Goal: Information Seeking & Learning: Compare options

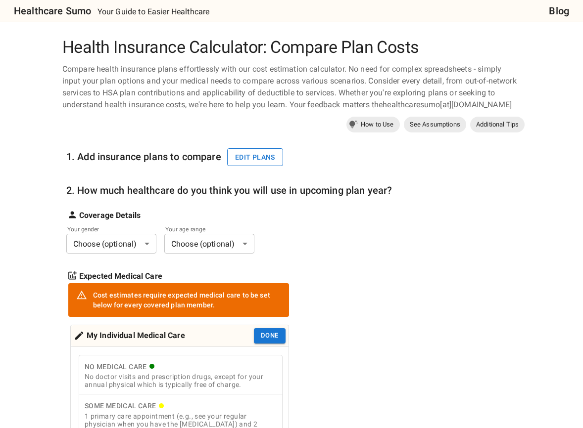
click at [257, 154] on button "Edit plans" at bounding box center [255, 157] width 56 height 18
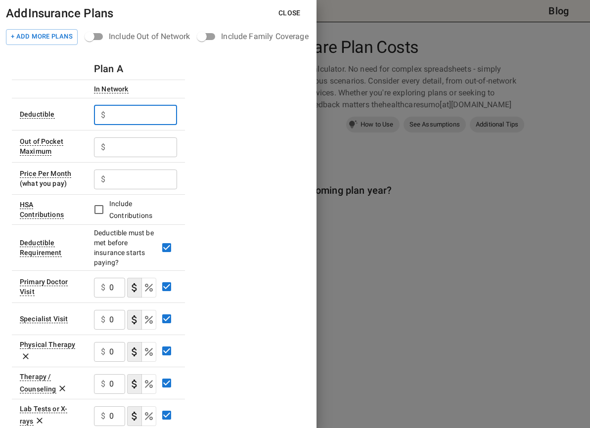
drag, startPoint x: 119, startPoint y: 112, endPoint x: 46, endPoint y: 108, distance: 73.3
click at [46, 108] on tr "Deductible $ ​" at bounding box center [98, 114] width 173 height 32
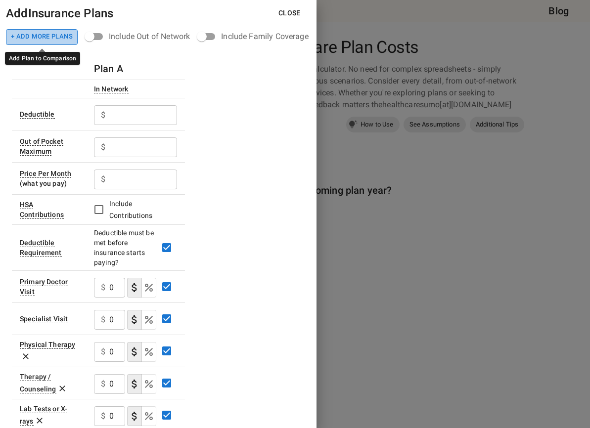
click at [42, 41] on button "+ Add More Plans" at bounding box center [42, 37] width 72 height 16
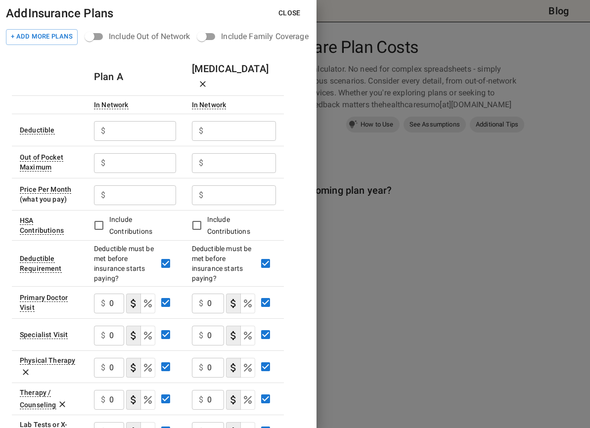
click at [155, 95] on th "In Network" at bounding box center [135, 104] width 98 height 18
click at [130, 121] on input "text" at bounding box center [142, 131] width 67 height 20
type input "1850"
type input "3700"
click at [135, 185] on input "text" at bounding box center [142, 195] width 67 height 20
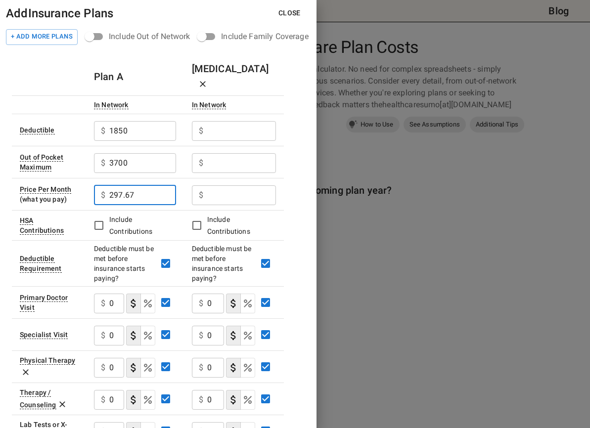
type input "297.67"
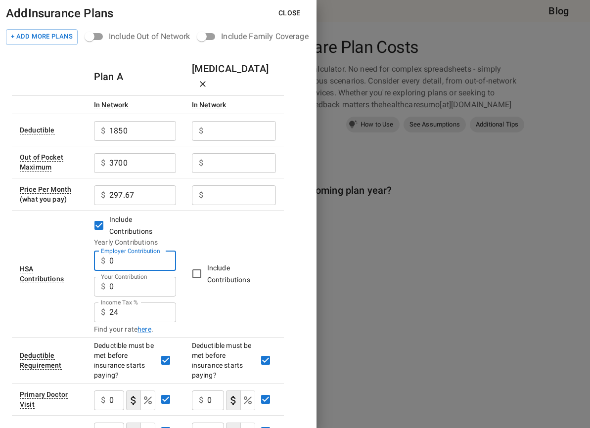
drag, startPoint x: 84, startPoint y: 244, endPoint x: 77, endPoint y: 244, distance: 7.4
click at [77, 244] on tr "HSA Contributions Include Contributions Yearly Contributions Employer Contribut…" at bounding box center [148, 273] width 272 height 127
type input "600"
type input "8000"
click at [233, 269] on span "Include Contributions" at bounding box center [237, 274] width 61 height 24
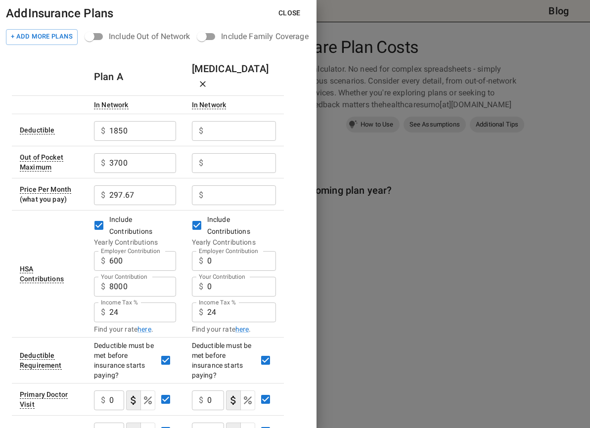
drag, startPoint x: 221, startPoint y: 245, endPoint x: 169, endPoint y: 238, distance: 52.8
click at [170, 238] on tr "HSA Contributions Include Contributions Yearly Contributions Employer Contribut…" at bounding box center [148, 273] width 272 height 127
click at [180, 264] on td "Include Contributions Yearly Contributions Employer Contribution $ 600 Employer…" at bounding box center [135, 273] width 98 height 127
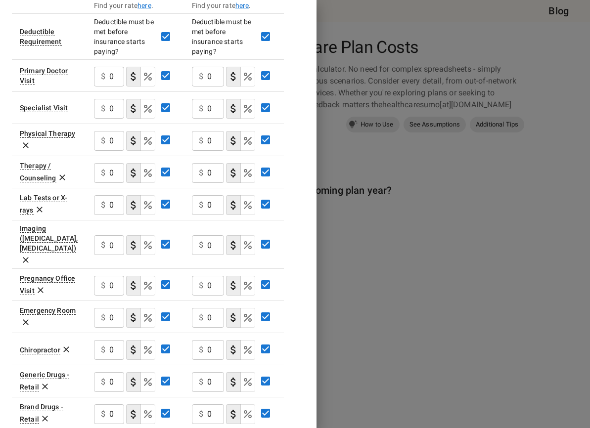
scroll to position [346, 0]
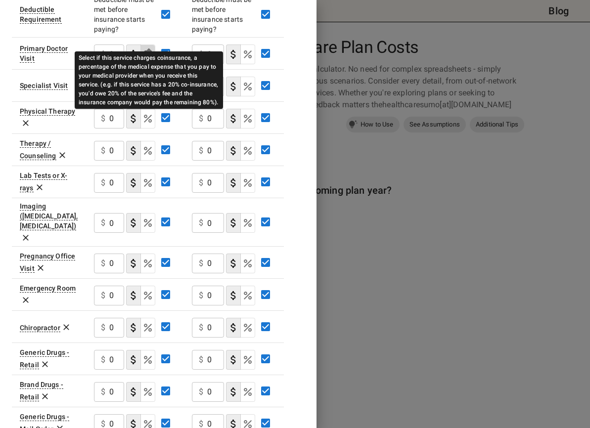
click at [146, 48] on icon "Select if this service charges coinsurance, a percentage of the medical expense…" at bounding box center [148, 54] width 12 height 12
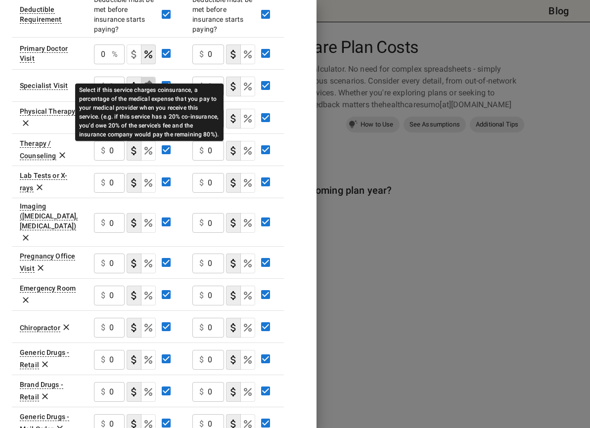
click at [152, 81] on icon "Select if this service charges coinsurance, a percentage of the medical expense…" at bounding box center [148, 87] width 12 height 12
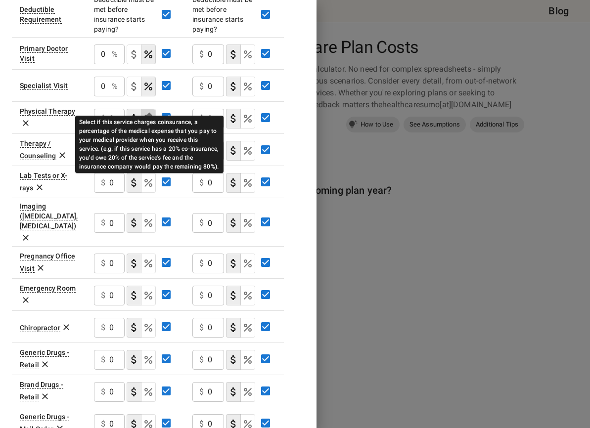
click at [153, 113] on icon "Select if this service charges coinsurance, a percentage of the medical expense…" at bounding box center [148, 119] width 12 height 12
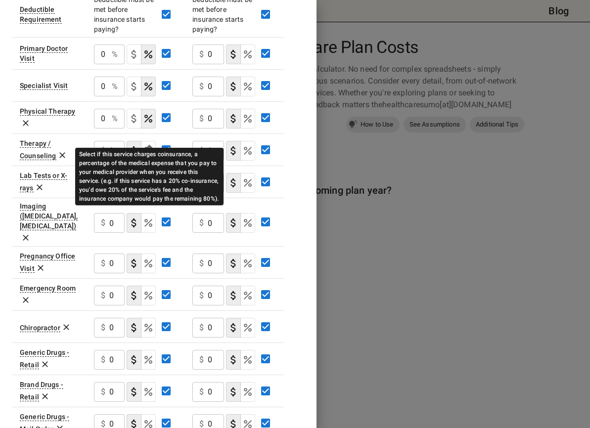
click at [152, 147] on icon "Select if this service charges coinsurance, a percentage of the medical expense…" at bounding box center [148, 151] width 8 height 8
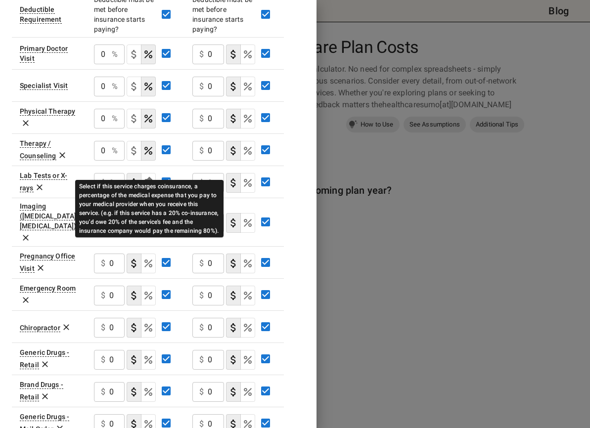
click at [147, 177] on icon "Select if this service charges coinsurance, a percentage of the medical expense…" at bounding box center [148, 183] width 12 height 12
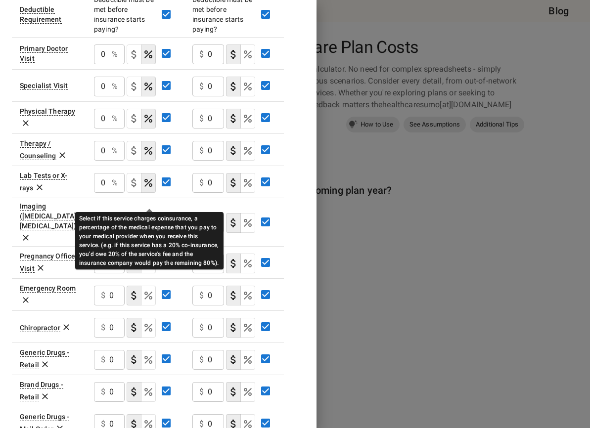
click at [149, 217] on icon "Select if this service charges coinsurance, a percentage of the medical expense…" at bounding box center [148, 223] width 12 height 12
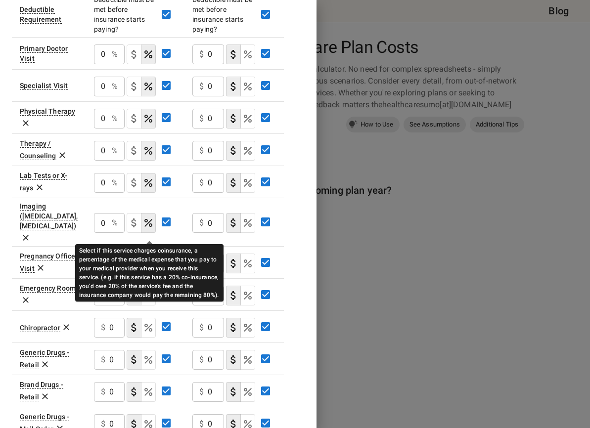
click at [152, 258] on icon "Select if this service charges coinsurance, a percentage of the medical expense…" at bounding box center [148, 264] width 12 height 12
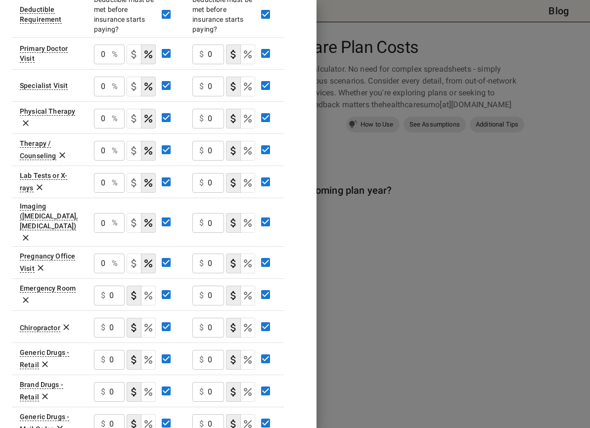
click at [100, 45] on input "0" at bounding box center [101, 55] width 14 height 20
type input "20"
click at [101, 77] on input "0" at bounding box center [101, 87] width 14 height 20
type input "20"
click at [100, 109] on input "0" at bounding box center [101, 119] width 14 height 20
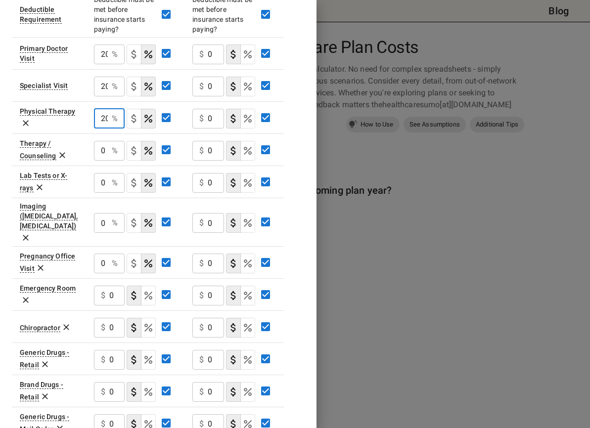
type input "20"
click at [100, 141] on input "0" at bounding box center [101, 151] width 14 height 20
type input "20"
click at [98, 173] on input "0" at bounding box center [101, 183] width 14 height 20
type input "20"
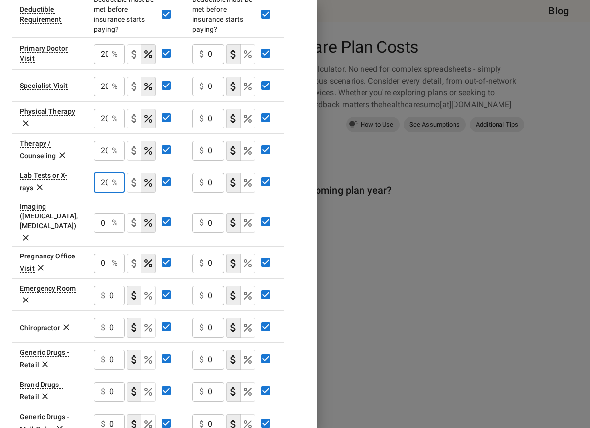
click at [100, 213] on input "0" at bounding box center [101, 223] width 14 height 20
type input "20"
click at [102, 254] on input "0" at bounding box center [101, 264] width 14 height 20
type input "20"
click at [107, 286] on div "$ 0 ​" at bounding box center [109, 296] width 31 height 20
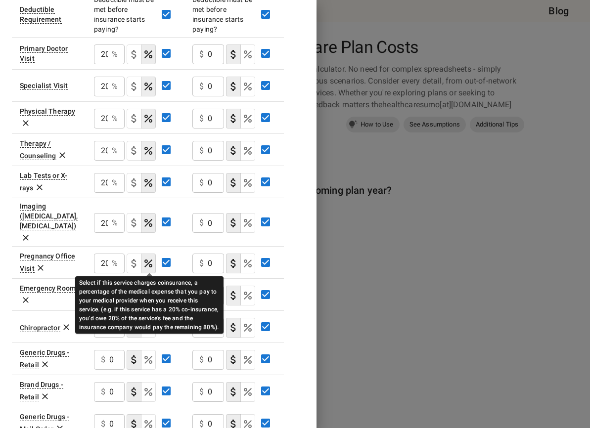
click at [149, 292] on icon "Select if this service charges coinsurance, a percentage of the medical expense…" at bounding box center [148, 296] width 8 height 8
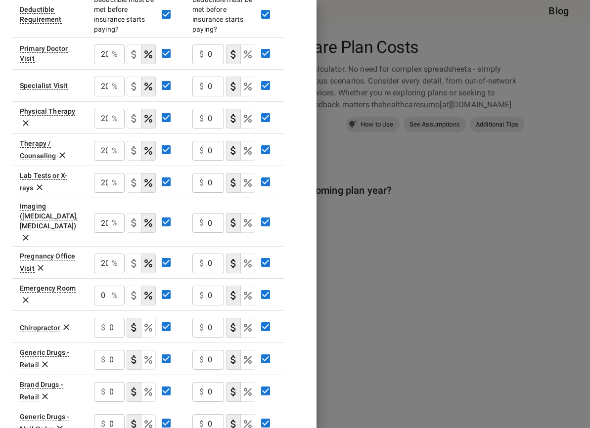
click at [154, 322] on icon "Select if this service charges coinsurance, a percentage of the medical expense…" at bounding box center [148, 328] width 12 height 12
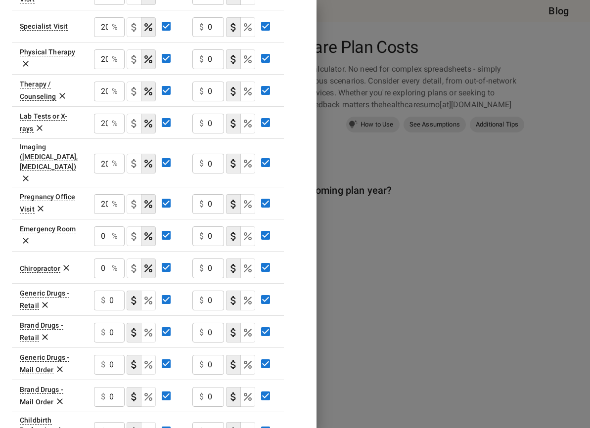
scroll to position [466, 0]
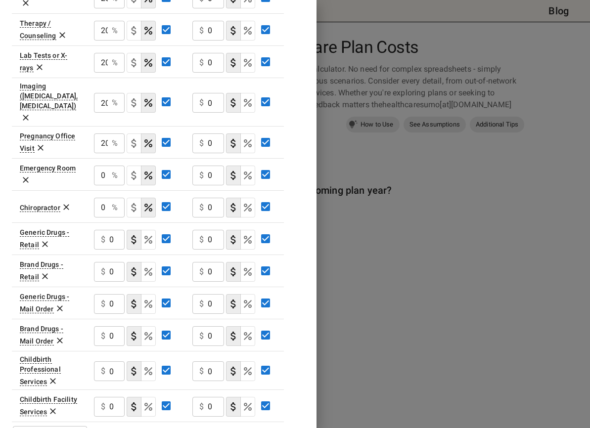
click at [150, 403] on icon "Select if this service charges coinsurance, a percentage of the medical expense…" at bounding box center [148, 407] width 8 height 8
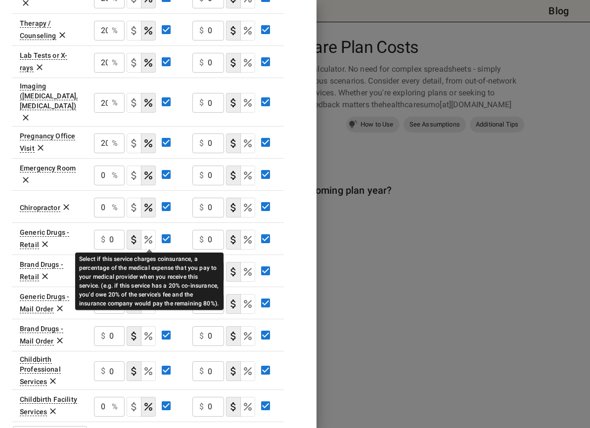
click at [150, 266] on icon "Select if this service charges coinsurance, a percentage of the medical expense…" at bounding box center [148, 272] width 12 height 12
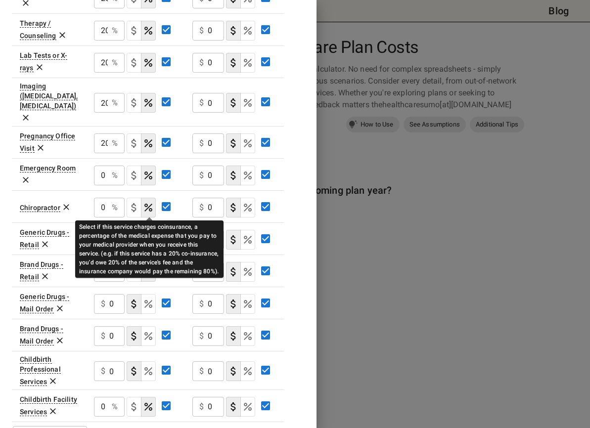
drag, startPoint x: 148, startPoint y: 206, endPoint x: 148, endPoint y: 193, distance: 13.4
click at [148, 234] on icon "Select if this service charges coinsurance, a percentage of the medical expense…" at bounding box center [148, 240] width 12 height 12
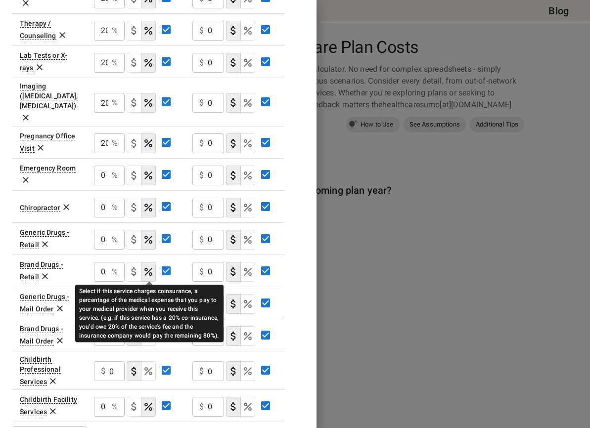
click at [151, 300] on icon "Select if this service charges coinsurance, a percentage of the medical expense…" at bounding box center [148, 304] width 8 height 8
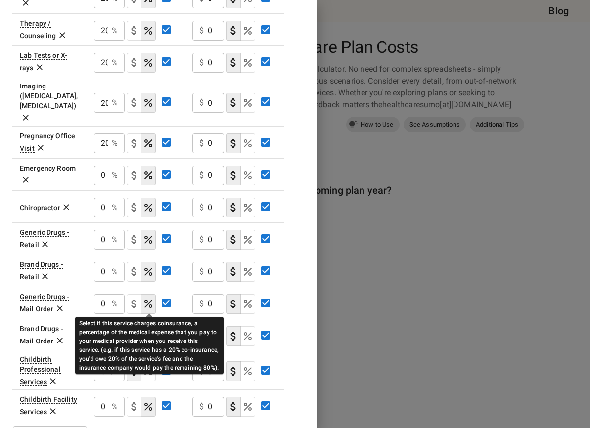
click at [150, 330] on icon "Select if this service charges coinsurance, a percentage of the medical expense…" at bounding box center [148, 336] width 12 height 12
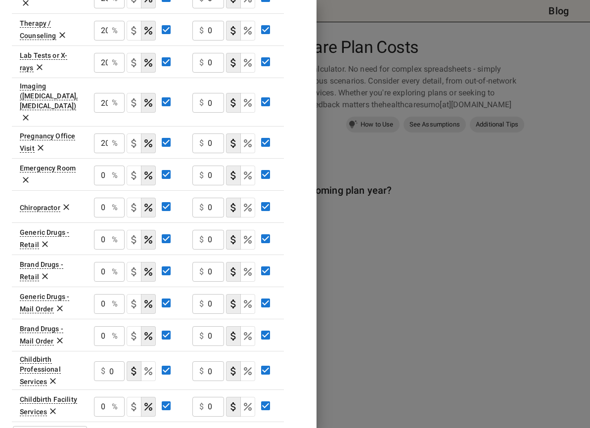
click at [152, 367] on icon "Select if this service charges coinsurance, a percentage of the medical expense…" at bounding box center [148, 371] width 8 height 8
click at [99, 397] on input "0" at bounding box center [101, 407] width 14 height 20
type input "20"
click at [100, 362] on input "0" at bounding box center [101, 372] width 14 height 20
type input "20"
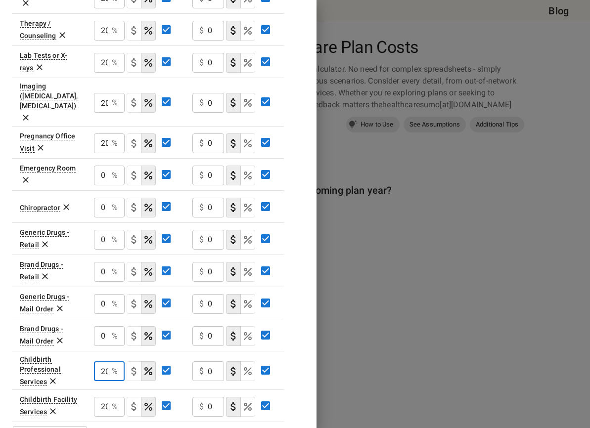
click at [100, 326] on input "0" at bounding box center [101, 336] width 14 height 20
type input "20"
click at [97, 294] on input "0" at bounding box center [101, 304] width 14 height 20
type input "20"
click at [98, 262] on input "0" at bounding box center [101, 272] width 14 height 20
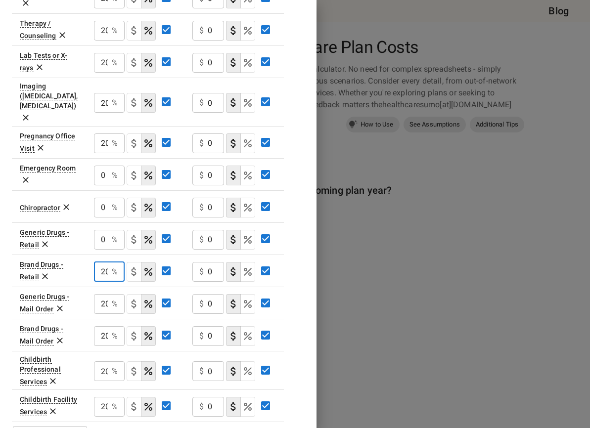
type input "20"
click at [97, 230] on input "0" at bounding box center [101, 240] width 14 height 20
type input "20"
click at [98, 198] on input "0" at bounding box center [101, 208] width 14 height 20
type input "20"
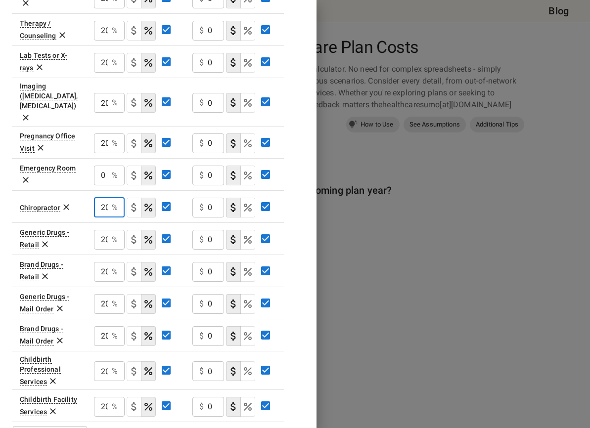
click at [100, 166] on input "0" at bounding box center [101, 176] width 14 height 20
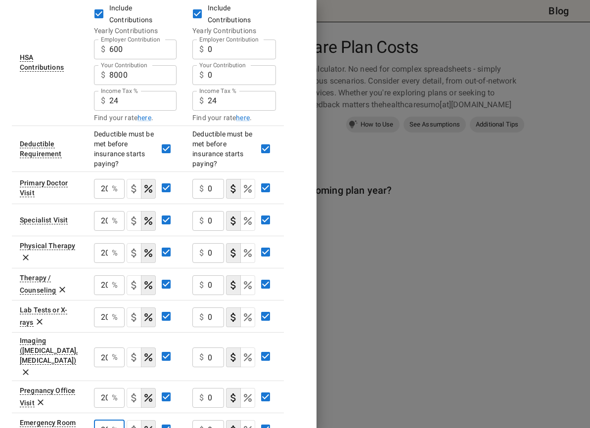
scroll to position [71, 0]
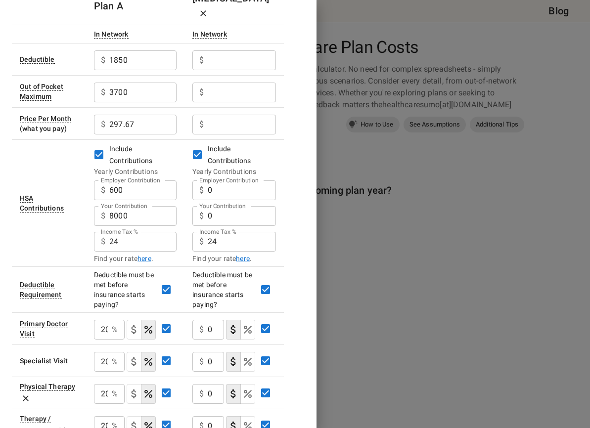
type input "20"
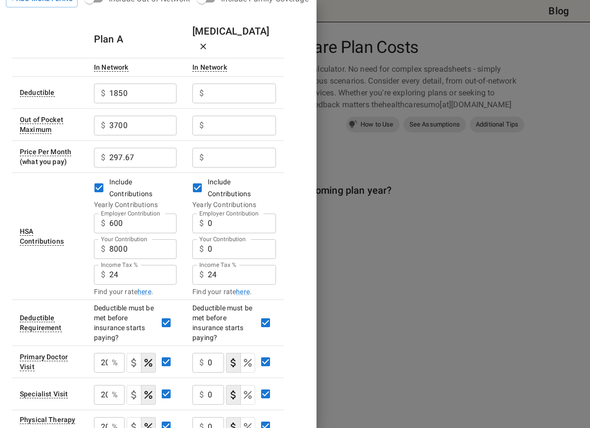
scroll to position [0, 0]
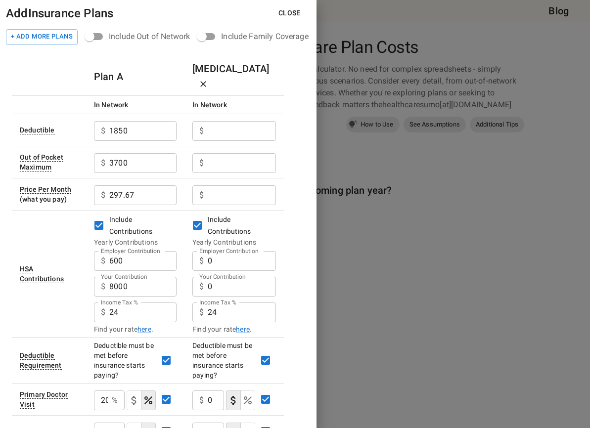
click at [223, 185] on input "Employer Contribution" at bounding box center [242, 195] width 68 height 20
type input "255.37"
click at [217, 153] on input "Employer Contribution" at bounding box center [242, 163] width 68 height 20
type input "7000"
click at [222, 121] on input "Employer Contribution" at bounding box center [242, 131] width 68 height 20
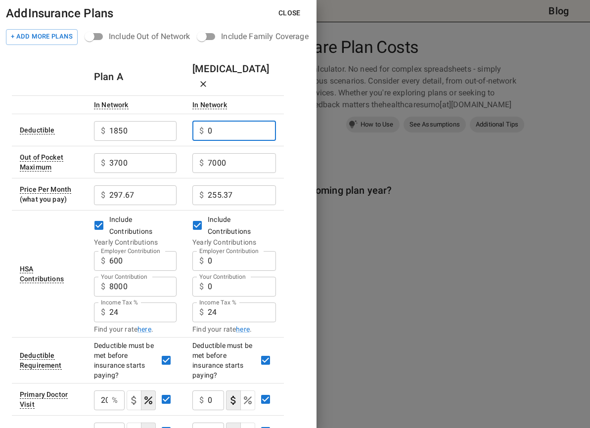
drag, startPoint x: 235, startPoint y: 114, endPoint x: 227, endPoint y: 114, distance: 7.9
click at [227, 121] on input "0" at bounding box center [242, 131] width 68 height 20
type input "0"
drag, startPoint x: 231, startPoint y: 147, endPoint x: 197, endPoint y: 147, distance: 34.6
click at [197, 153] on div "$ 7000 ​" at bounding box center [234, 163] width 84 height 20
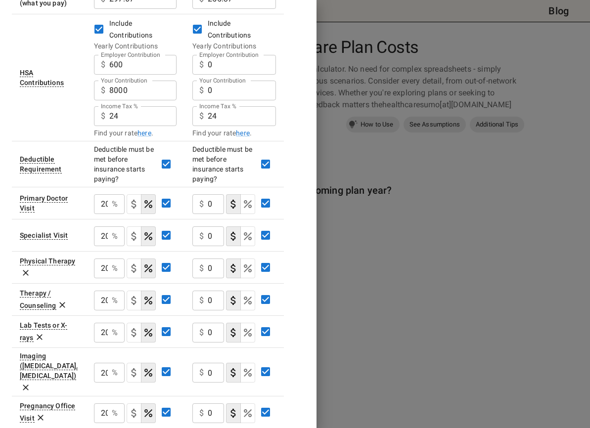
scroll to position [247, 0]
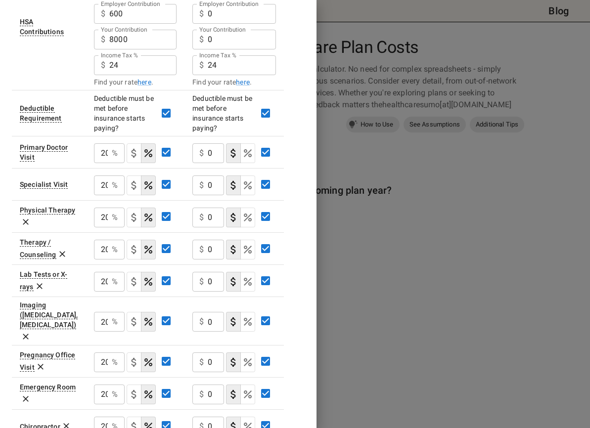
type input "3500"
click at [214, 143] on input "0" at bounding box center [216, 153] width 16 height 20
type input "50"
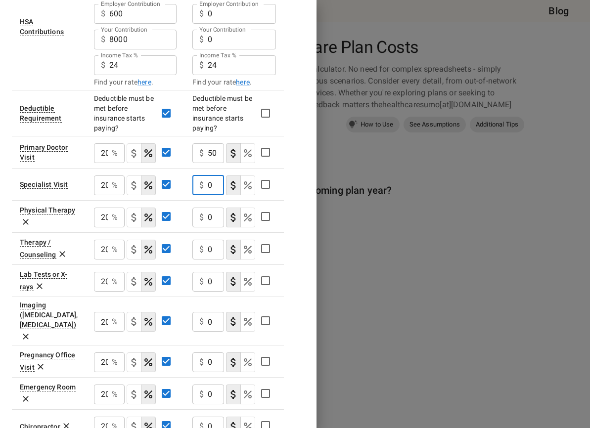
click at [213, 176] on input "0" at bounding box center [216, 186] width 16 height 20
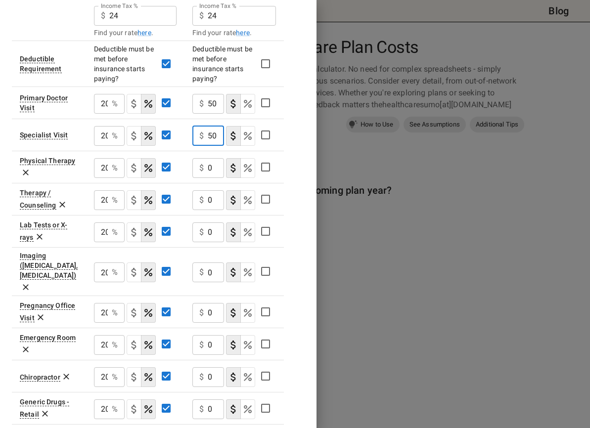
type input "50"
click at [212, 335] on input "0" at bounding box center [216, 345] width 16 height 20
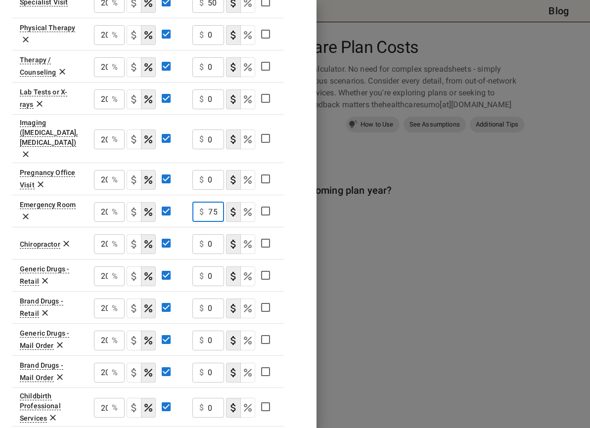
scroll to position [445, 0]
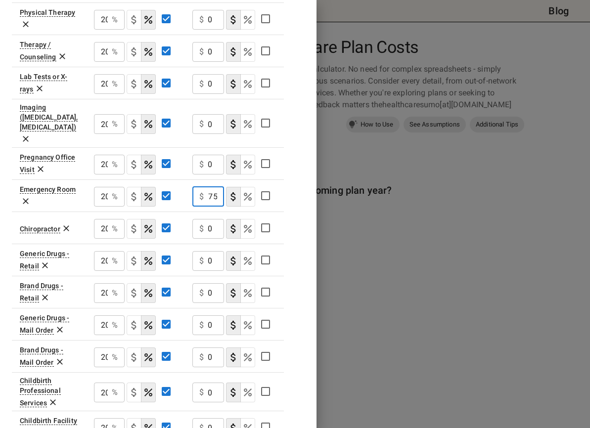
type input "375"
drag, startPoint x: 206, startPoint y: 162, endPoint x: 194, endPoint y: 162, distance: 11.4
click at [194, 187] on div "$ 375 ​" at bounding box center [208, 197] width 32 height 20
click at [210, 114] on input "0" at bounding box center [216, 124] width 16 height 20
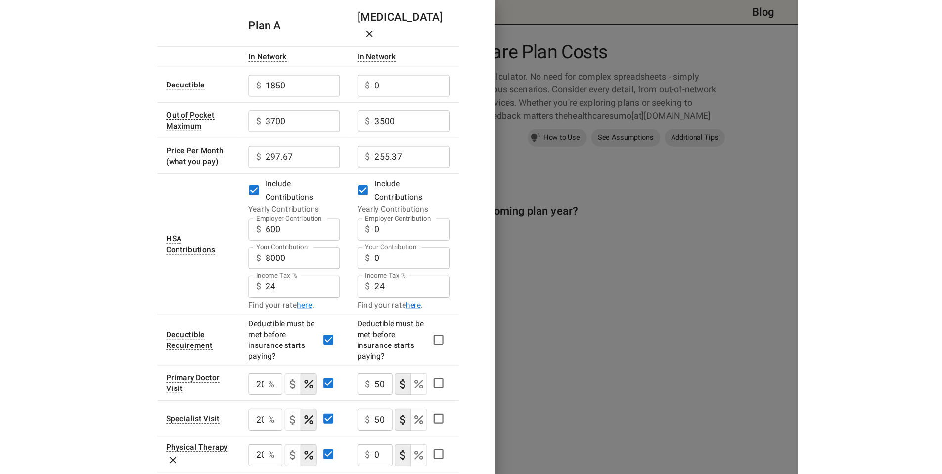
scroll to position [21, 0]
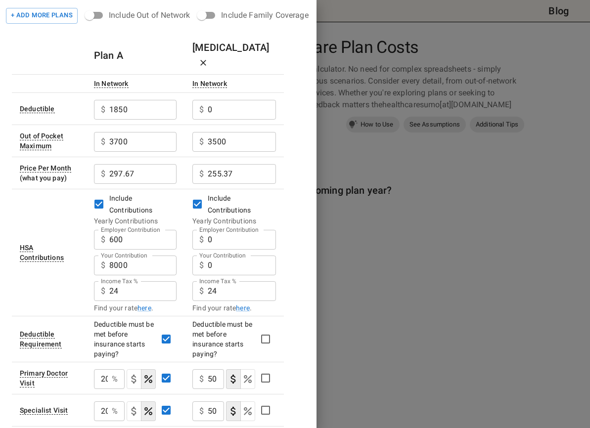
click at [379, 276] on div at bounding box center [295, 214] width 590 height 428
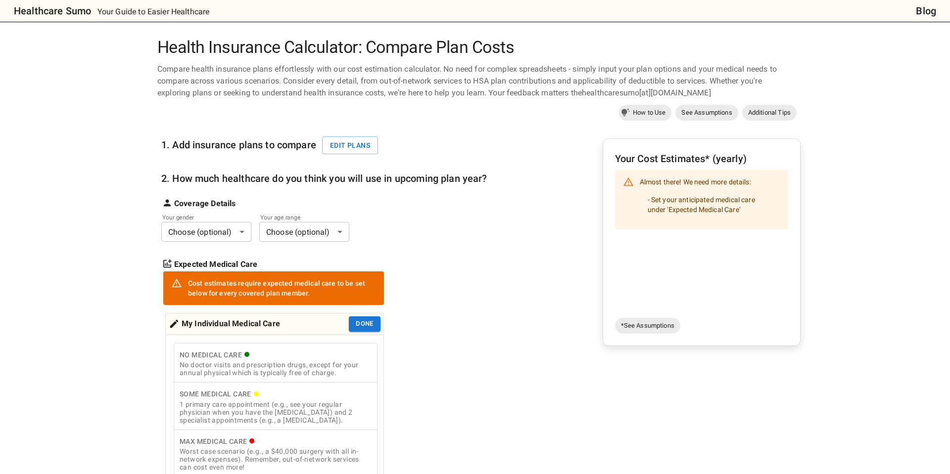
click at [228, 234] on body "Healthcare Sumo Your Guide to Easier Healthcare Blog Health Insurance Calculato…" at bounding box center [475, 459] width 950 height 919
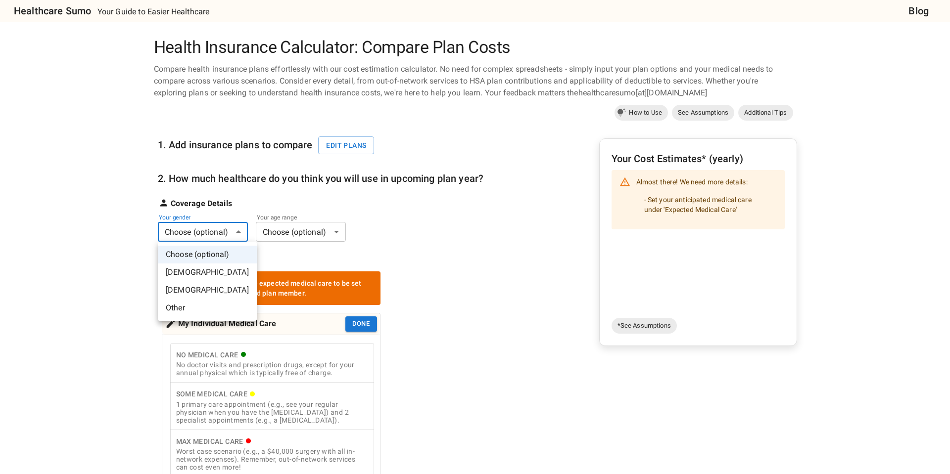
click at [217, 269] on li "[DEMOGRAPHIC_DATA]" at bounding box center [207, 273] width 99 height 18
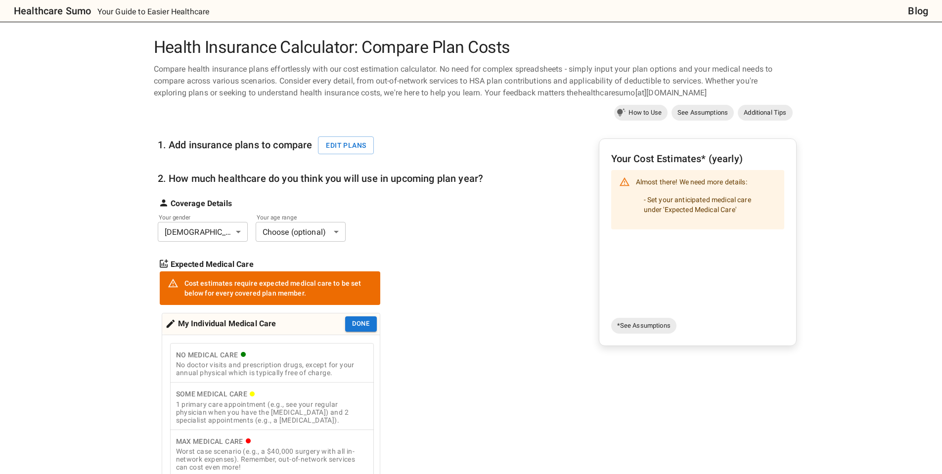
click at [287, 233] on body "Healthcare Sumo Your Guide to Easier Healthcare Blog Health Insurance Calculato…" at bounding box center [471, 459] width 942 height 919
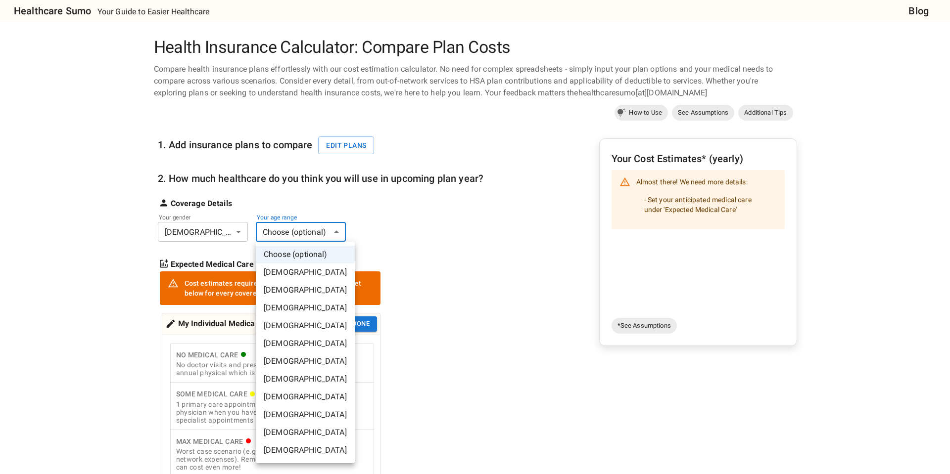
click at [299, 359] on li "[DEMOGRAPHIC_DATA]" at bounding box center [305, 362] width 99 height 18
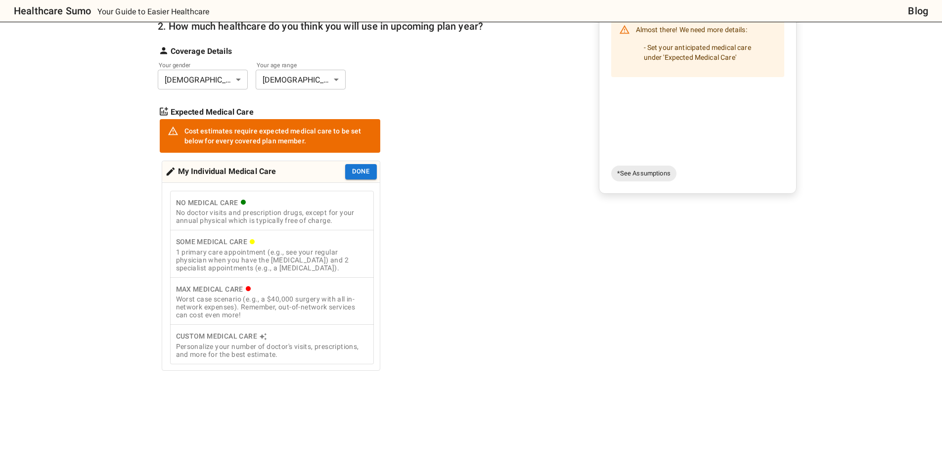
scroll to position [148, 0]
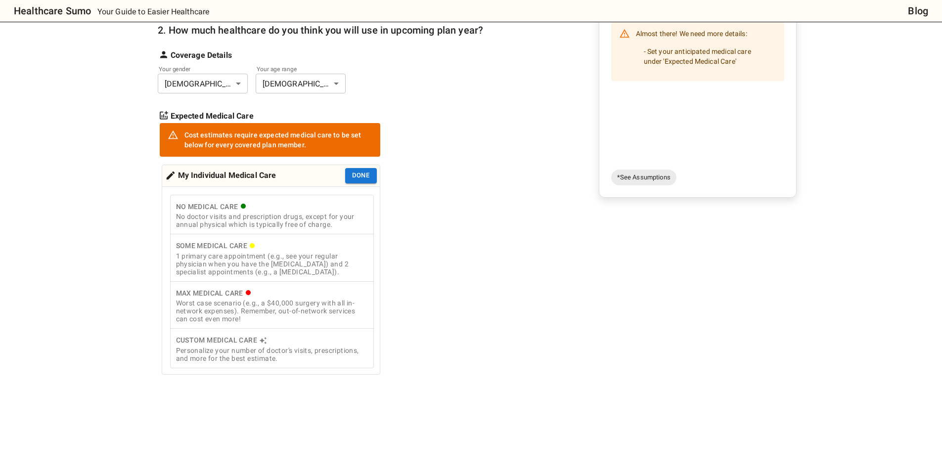
click at [281, 137] on div "Cost estimates require expected medical care to be set below for every covered …" at bounding box center [278, 140] width 188 height 28
click at [261, 261] on div "1 primary care appointment (e.g., see your regular physician when you have the …" at bounding box center [272, 264] width 192 height 24
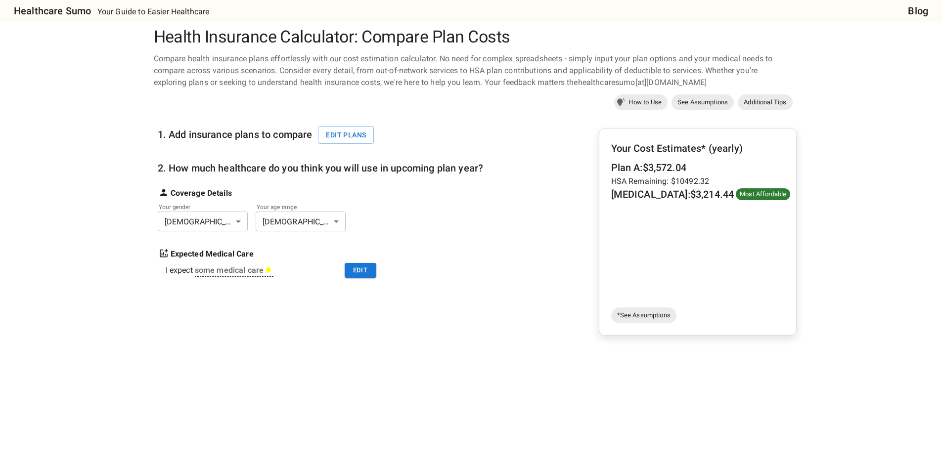
scroll to position [0, 0]
